Goal: Check status: Check status

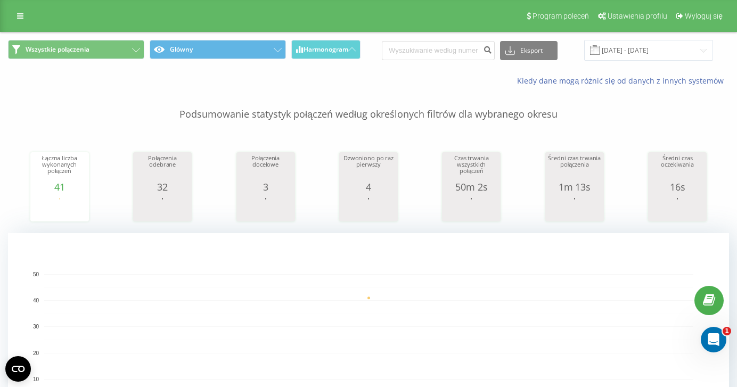
click at [477, 18] on div "Program poleceń Ustawienia profilu Wyloguj się" at bounding box center [368, 16] width 737 height 32
click at [639, 49] on input "[DATE] - [DATE]" at bounding box center [648, 50] width 129 height 21
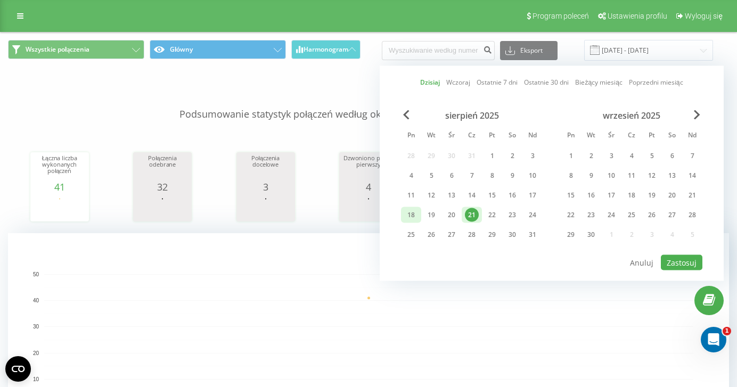
click at [415, 218] on div "18" at bounding box center [411, 215] width 14 height 14
click at [475, 216] on div "21" at bounding box center [472, 215] width 14 height 14
click at [681, 262] on button "Zastosuj" at bounding box center [682, 262] width 42 height 15
type input "[DATE] - [DATE]"
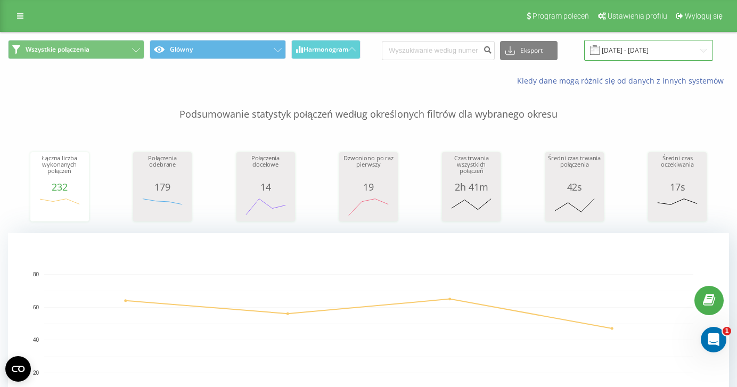
click at [651, 48] on input "[DATE] - [DATE]" at bounding box center [648, 50] width 129 height 21
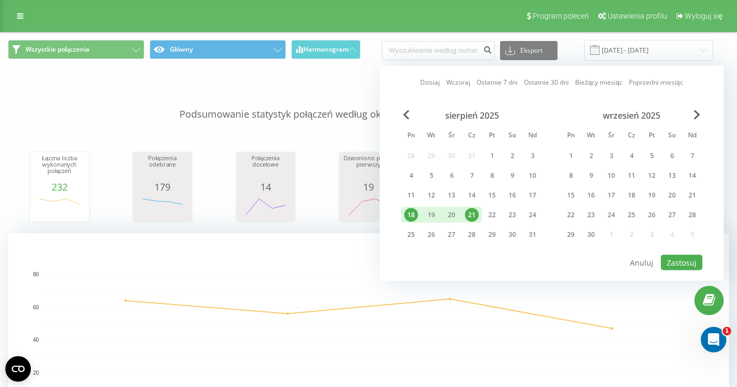
click at [474, 220] on div "21" at bounding box center [472, 215] width 14 height 14
click at [667, 264] on button "Zastosuj" at bounding box center [682, 262] width 42 height 15
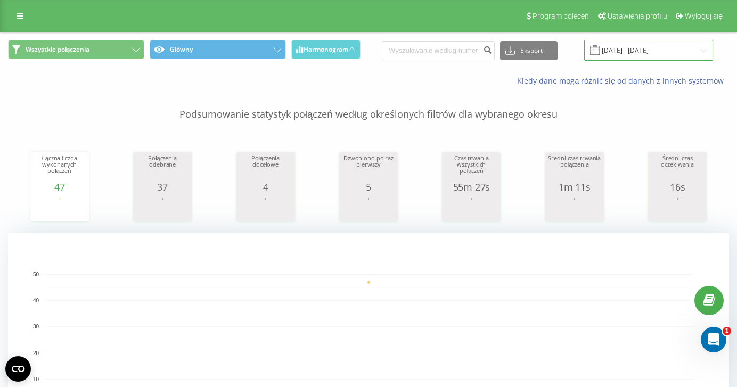
click at [636, 50] on input "[DATE] - [DATE]" at bounding box center [648, 50] width 129 height 21
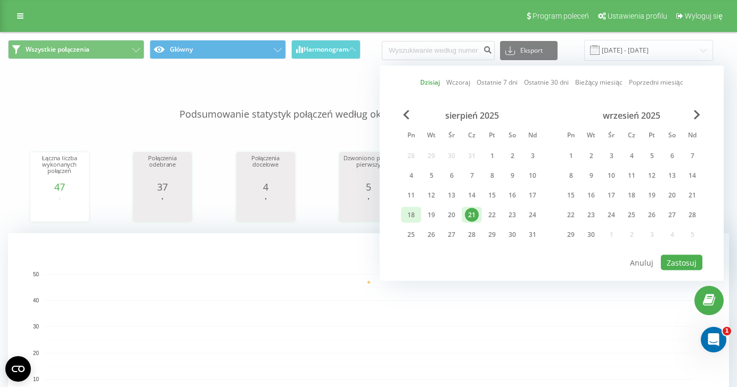
click at [407, 215] on div "18" at bounding box center [411, 215] width 14 height 14
click at [467, 214] on div "21" at bounding box center [472, 215] width 14 height 14
click at [686, 264] on button "Zastosuj" at bounding box center [682, 262] width 42 height 15
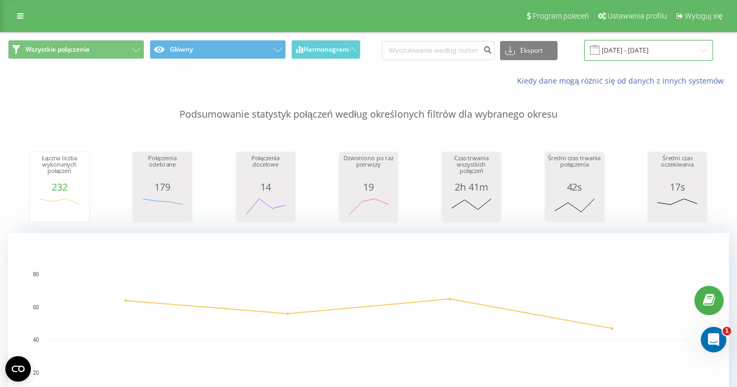
click at [671, 43] on input "[DATE] - [DATE]" at bounding box center [648, 50] width 129 height 21
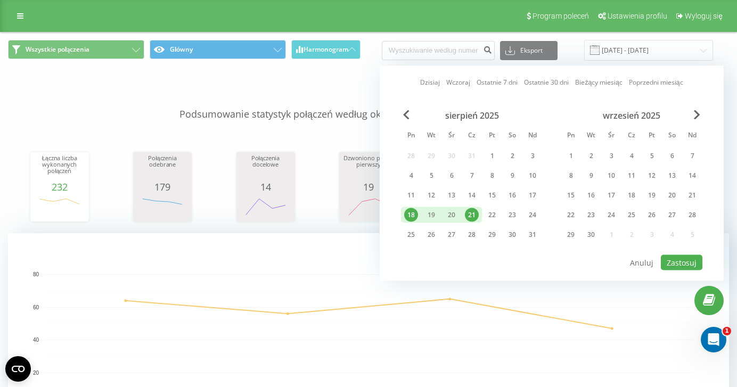
click at [473, 217] on div "21" at bounding box center [472, 215] width 14 height 14
click at [688, 260] on button "Zastosuj" at bounding box center [682, 262] width 42 height 15
type input "[DATE] - [DATE]"
